Goal: Navigation & Orientation: Find specific page/section

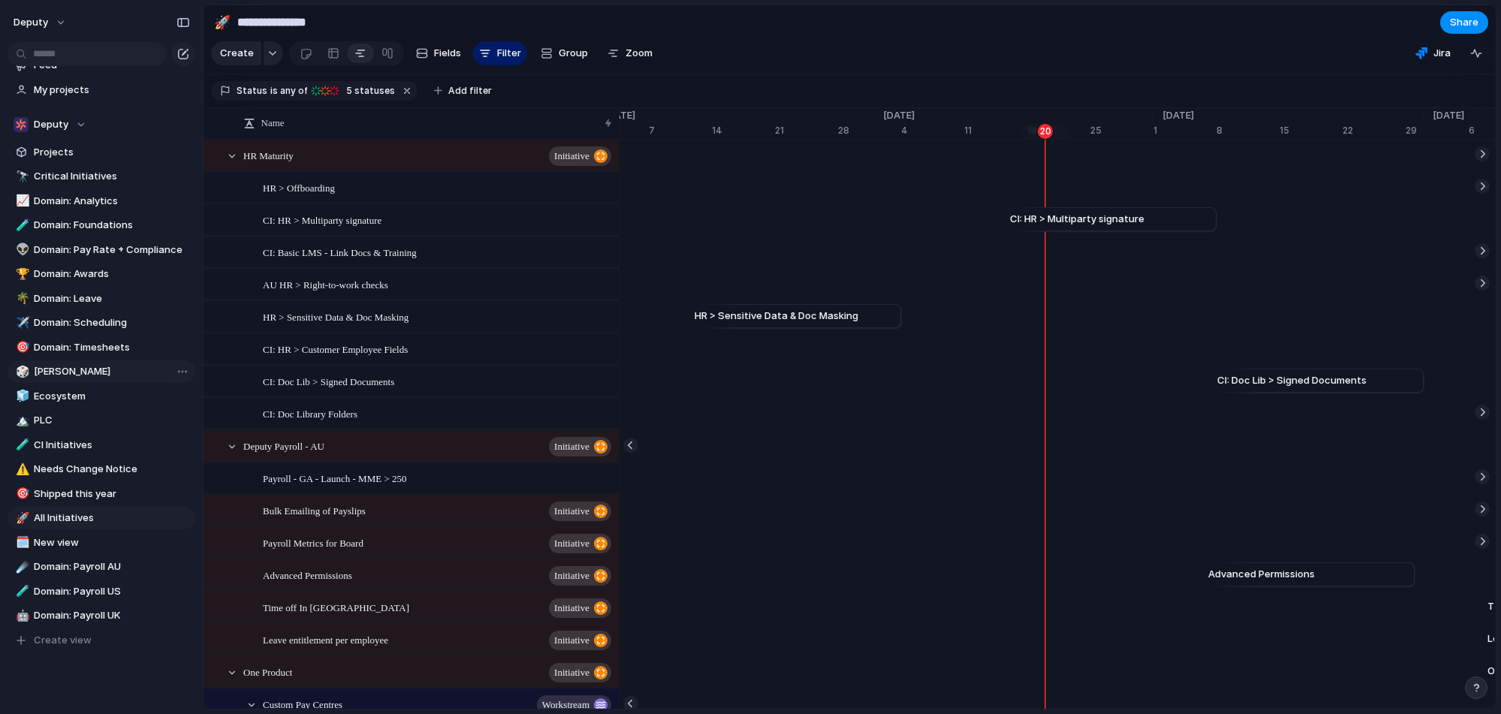
scroll to position [76, 0]
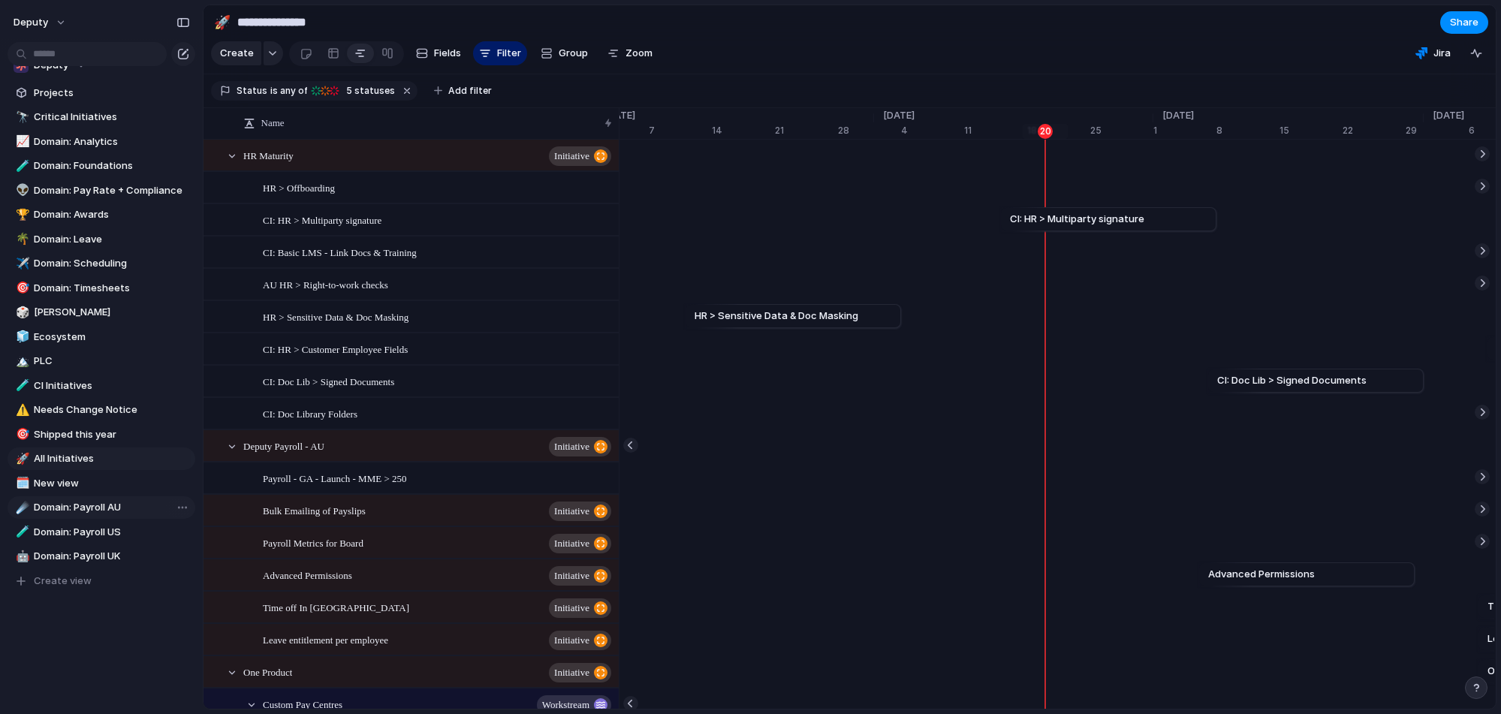
click at [59, 503] on span "Domain: Payroll AU" at bounding box center [112, 507] width 156 height 15
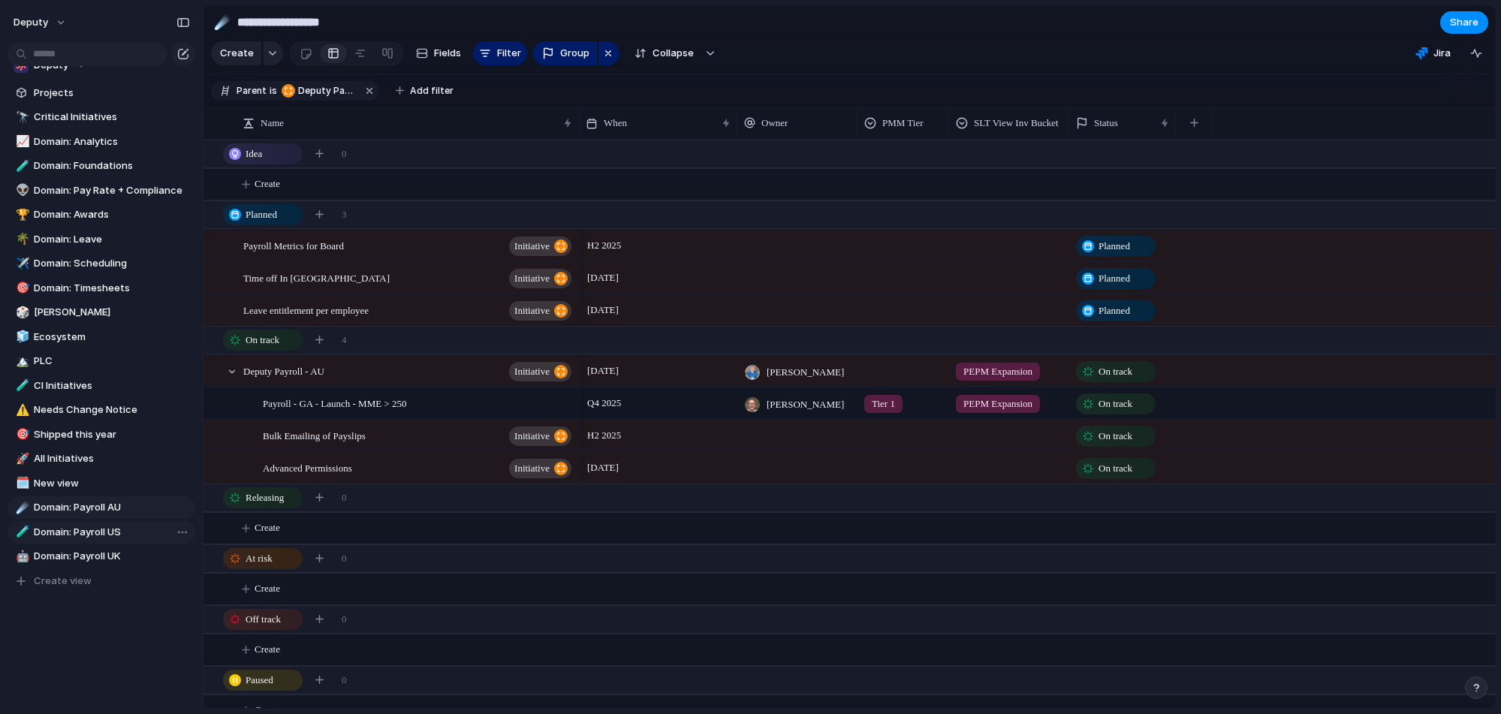
click at [64, 532] on span "Domain: Payroll US" at bounding box center [112, 532] width 156 height 15
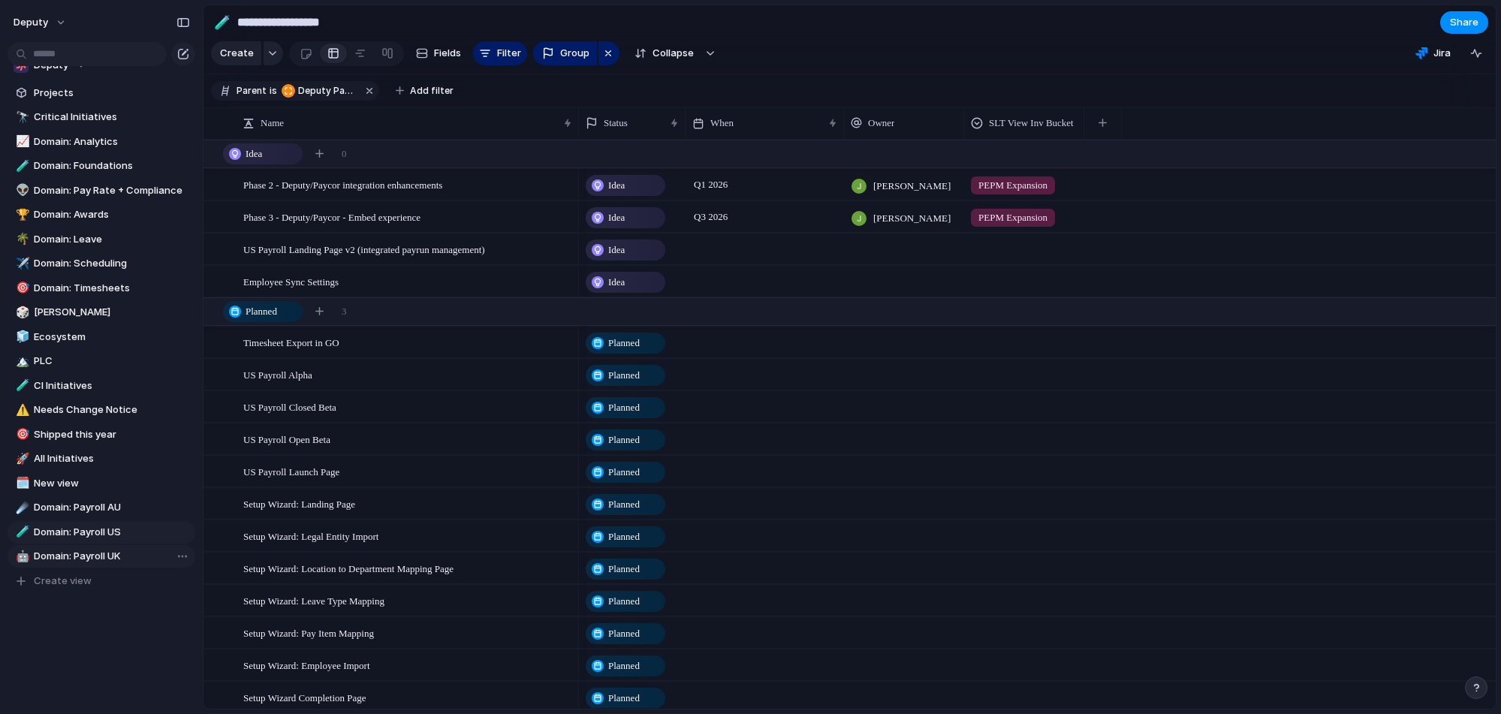
click at [117, 554] on span "Domain: Payroll UK" at bounding box center [112, 556] width 156 height 15
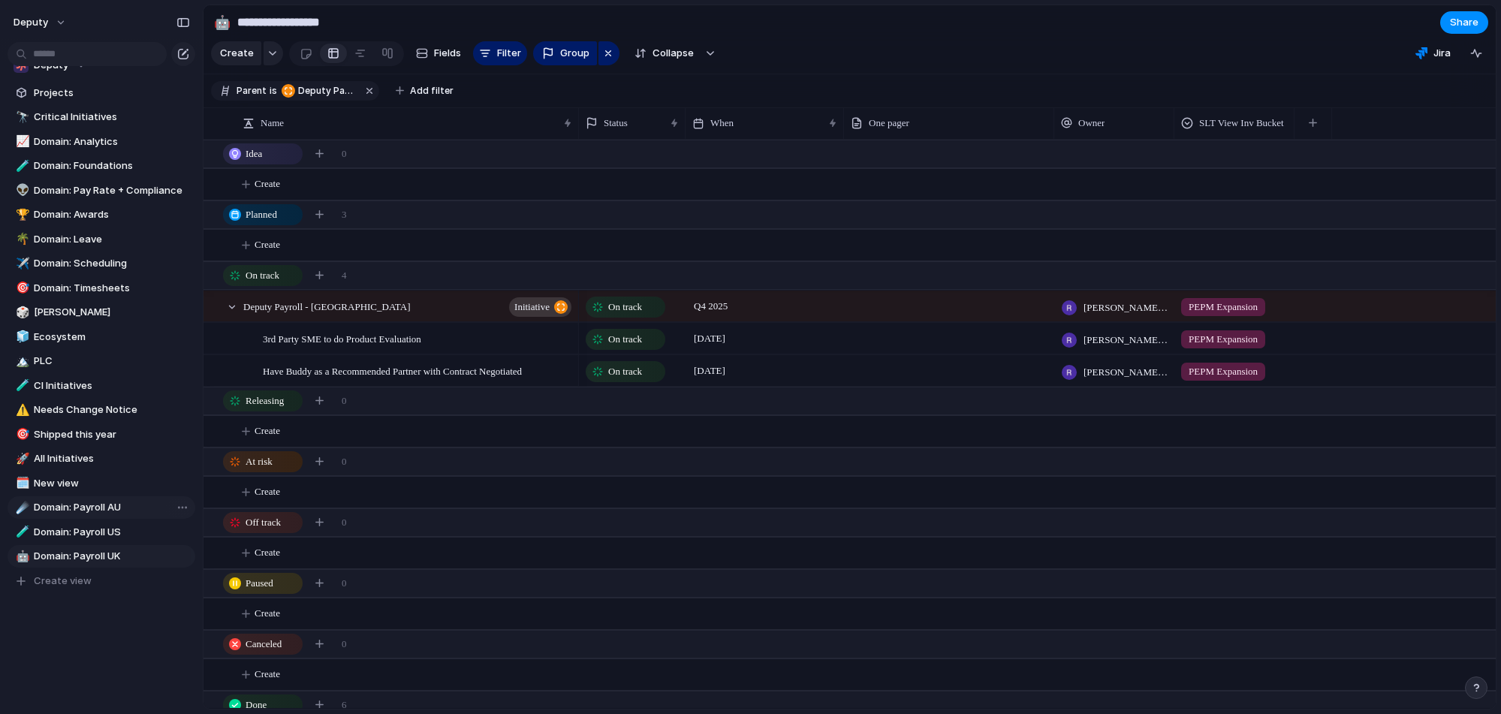
click at [94, 513] on span "Domain: Payroll AU" at bounding box center [112, 507] width 156 height 15
type input "**********"
